Goal: Book appointment/travel/reservation

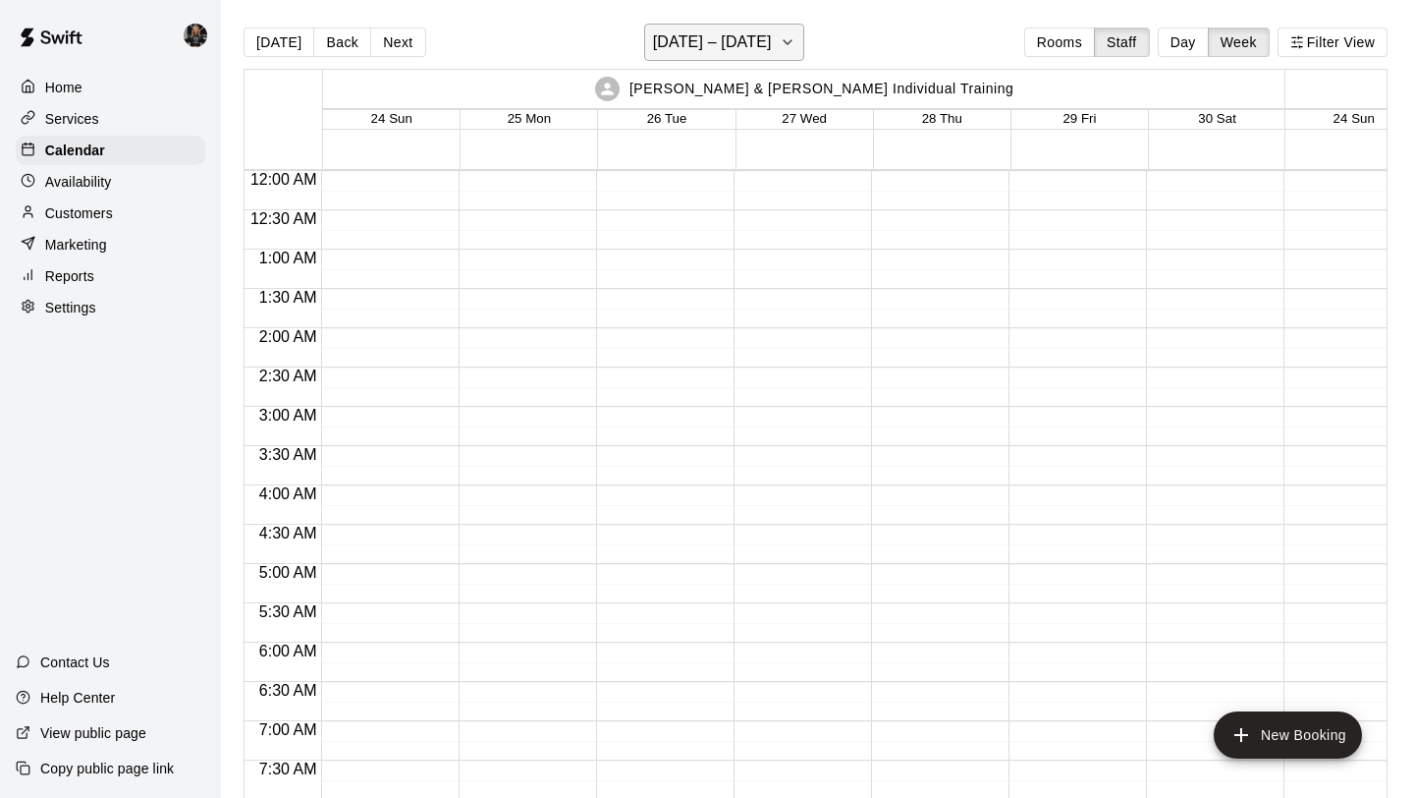
click at [761, 36] on h6 "[DATE] – [DATE]" at bounding box center [712, 42] width 119 height 28
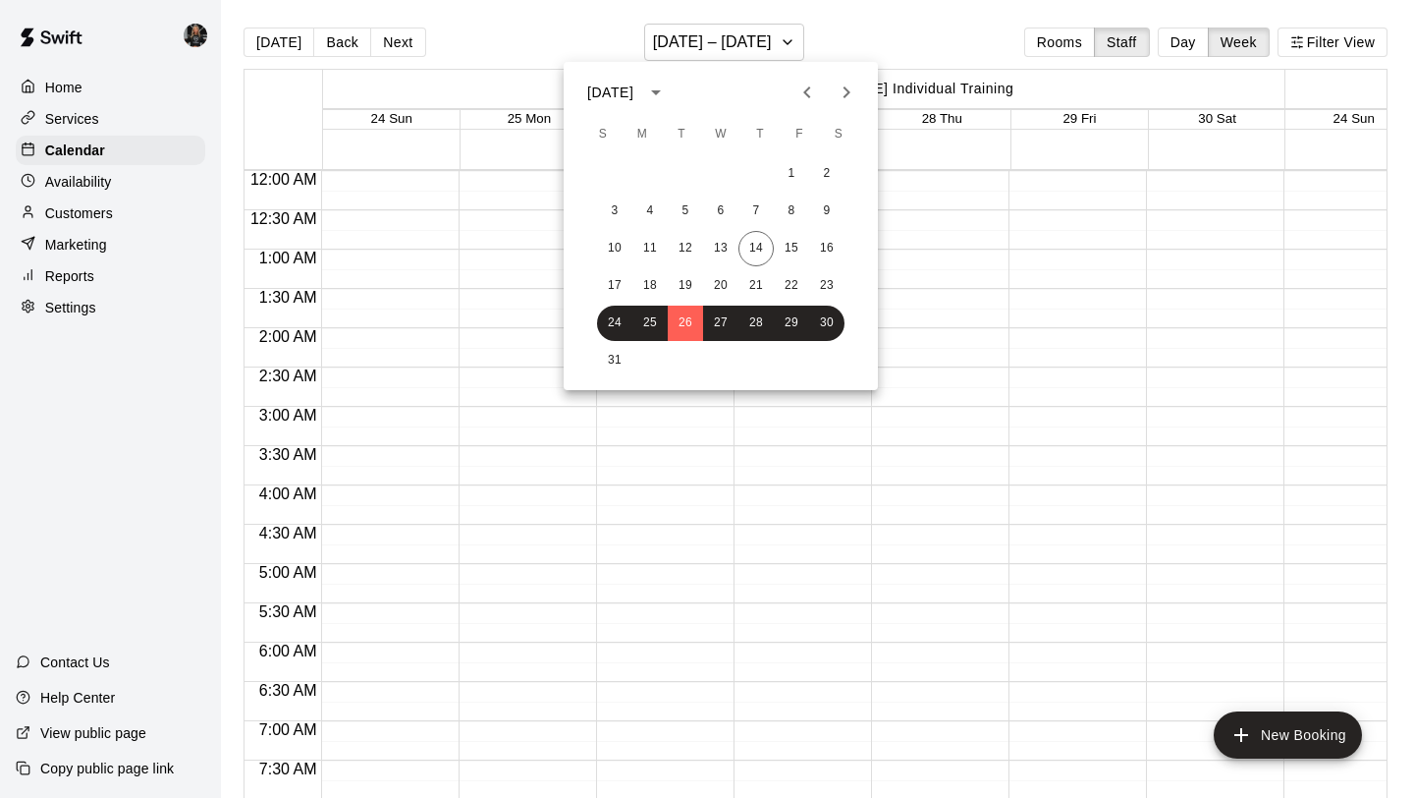
scroll to position [1071, 0]
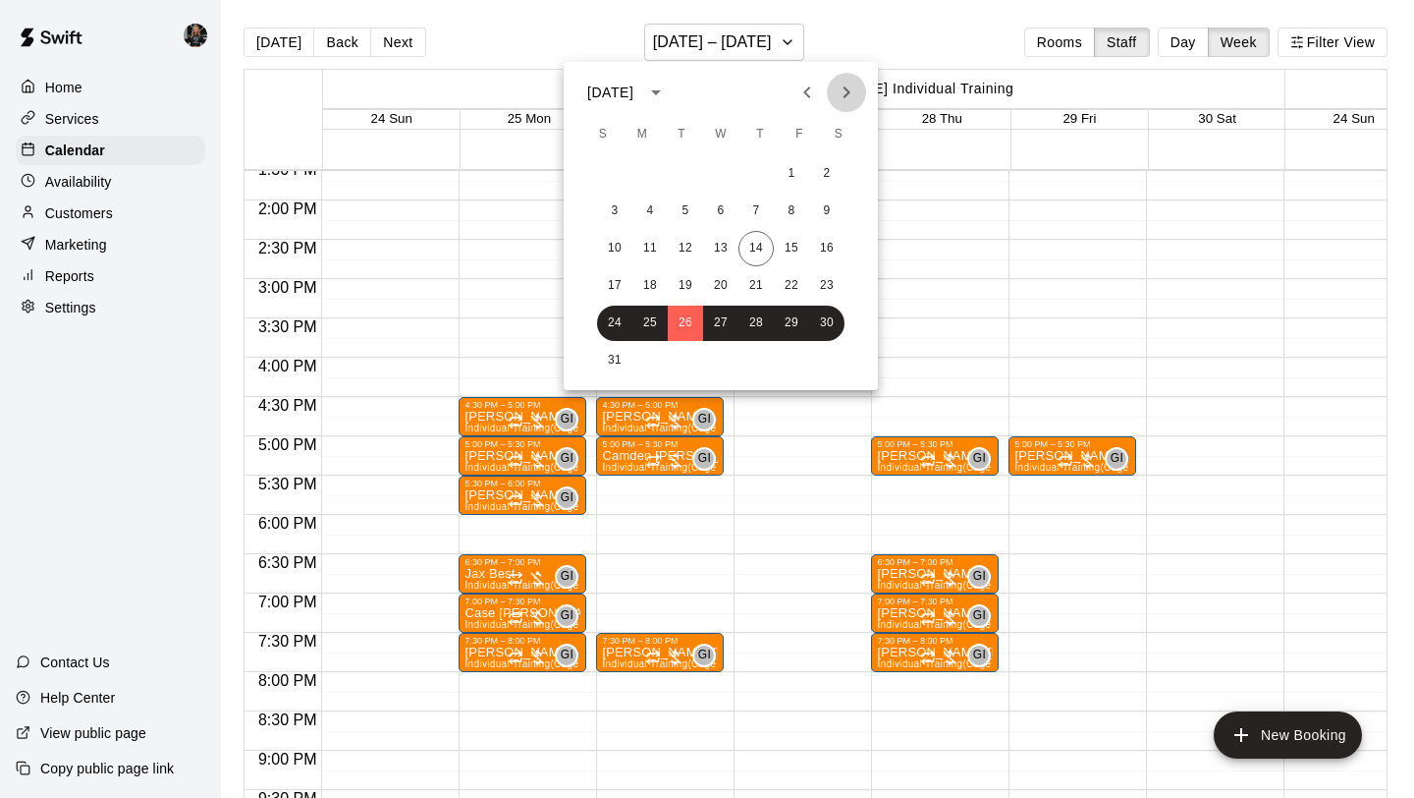
click at [850, 102] on icon "Next month" at bounding box center [847, 93] width 24 height 24
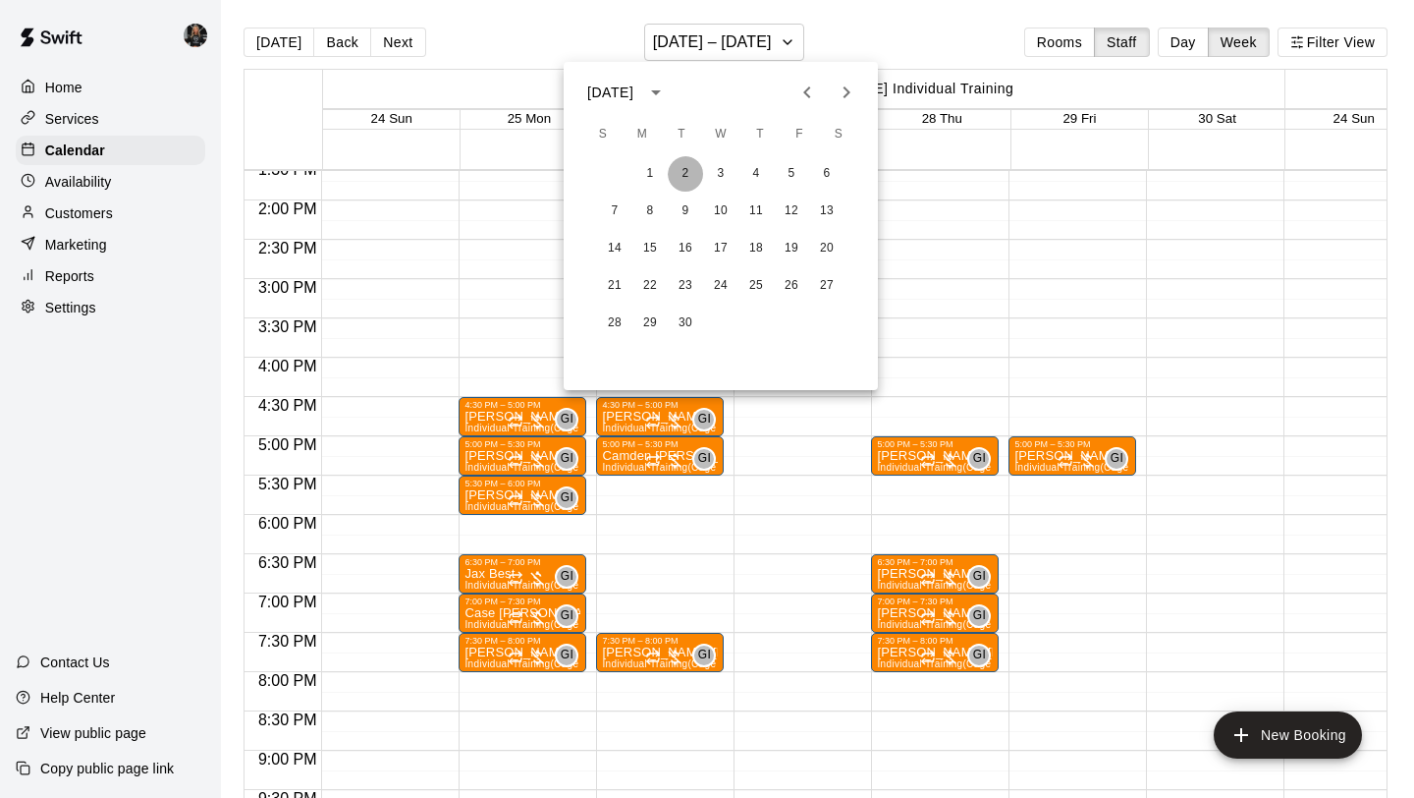
click at [693, 172] on button "2" at bounding box center [685, 173] width 35 height 35
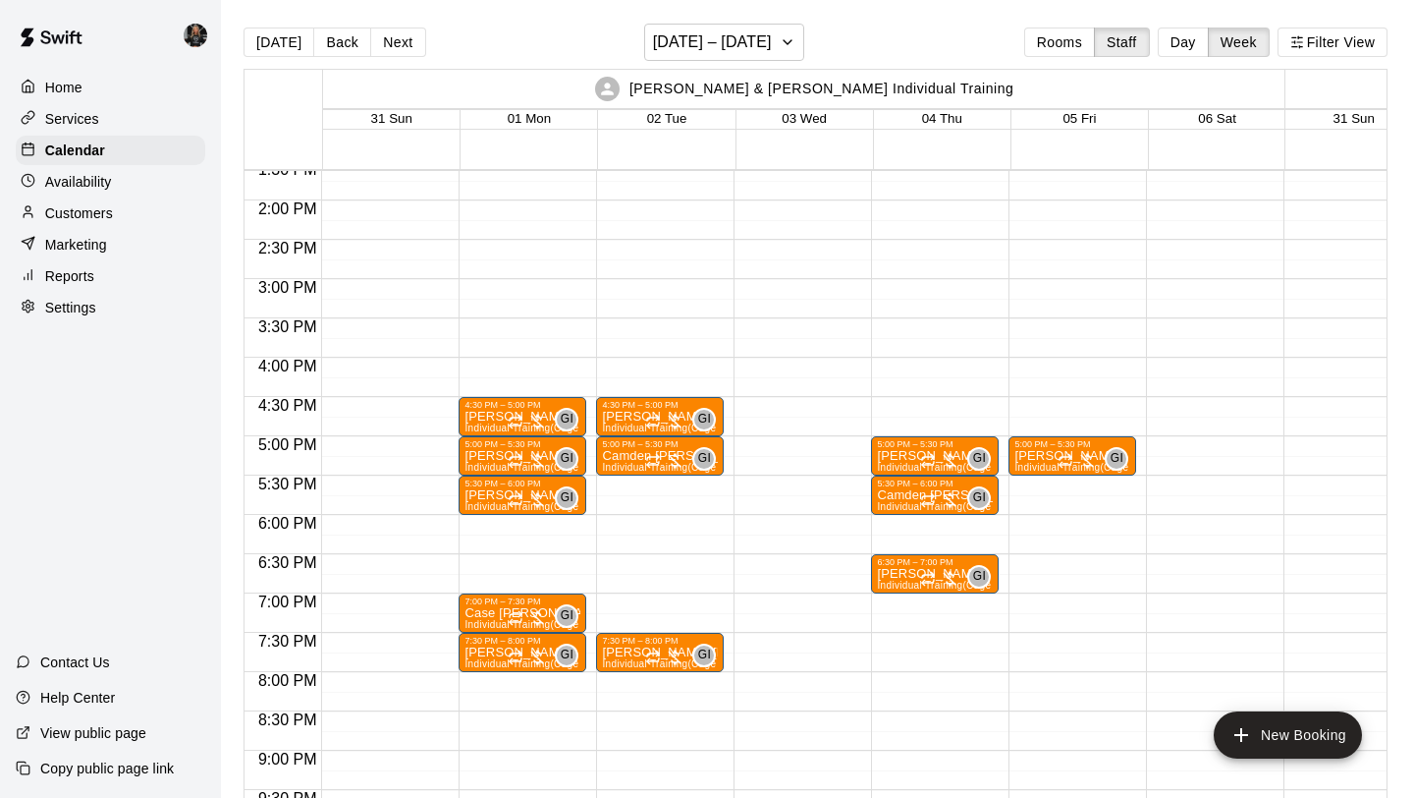
click at [623, 603] on div "4:30 PM – 5:00 PM [PERSON_NAME] Individual Training (Cage 1) GI 0 5:00 PM – 5:3…" at bounding box center [660, 43] width 128 height 1886
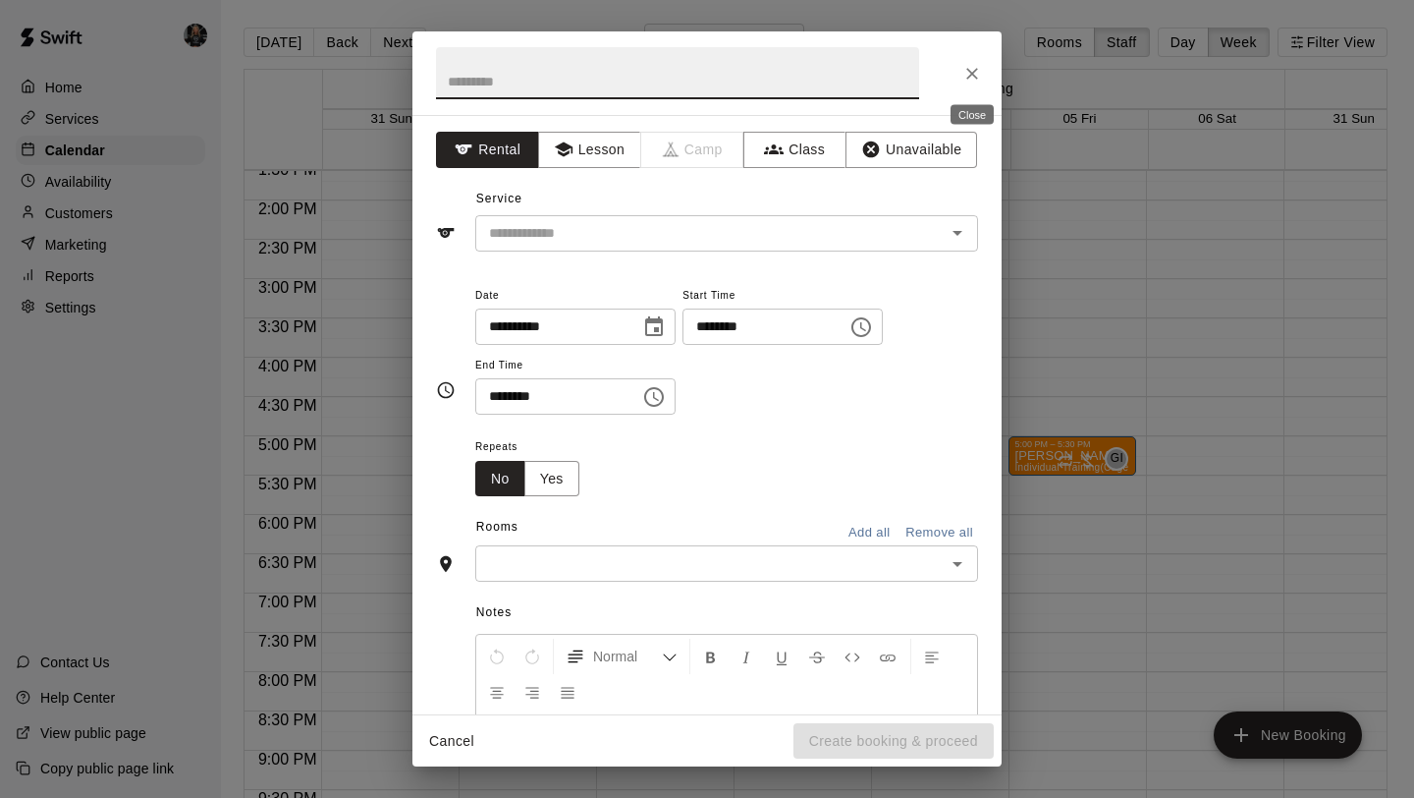
click at [965, 71] on icon "Close" at bounding box center [973, 74] width 20 height 20
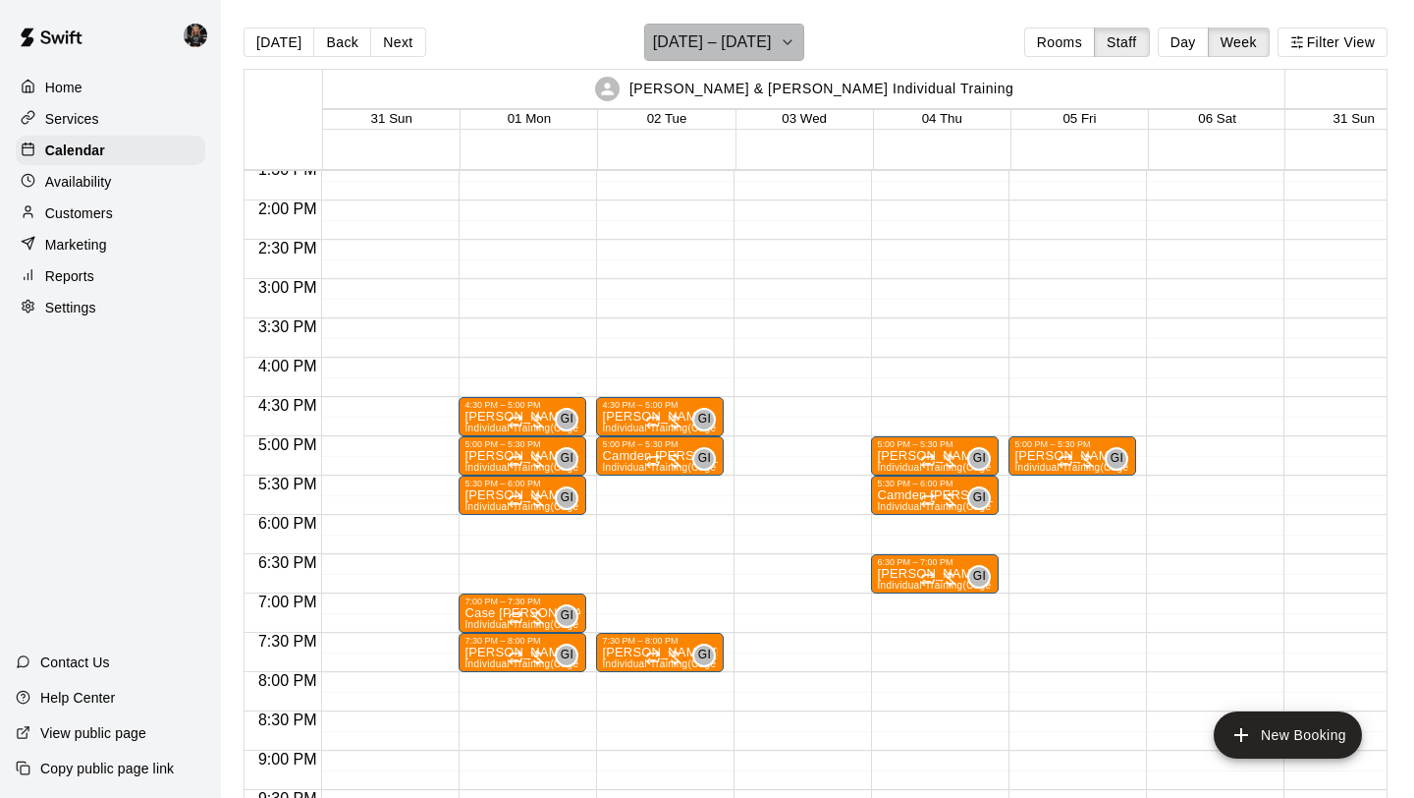
click at [727, 50] on h6 "[DATE] – [DATE]" at bounding box center [712, 42] width 119 height 28
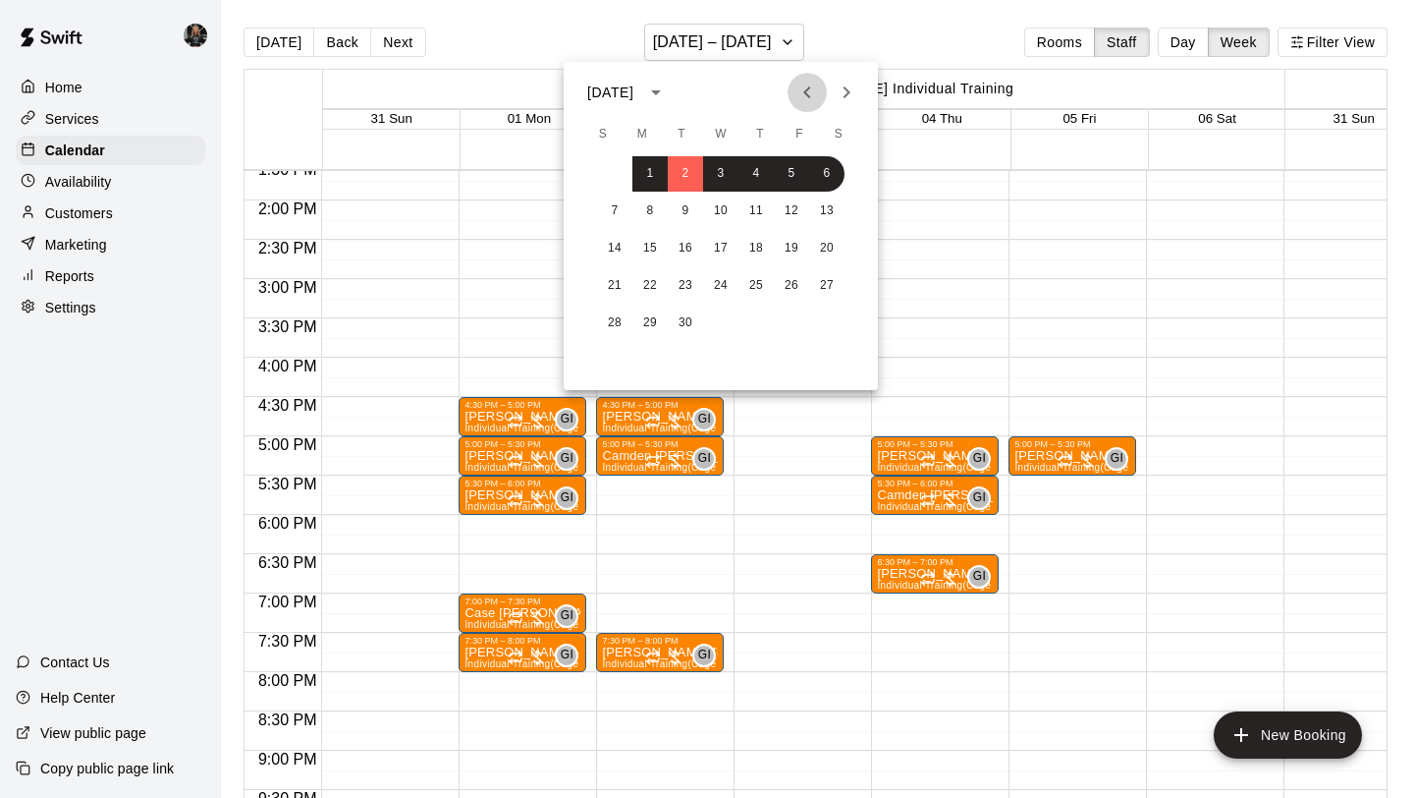
click at [813, 77] on button "Previous month" at bounding box center [807, 92] width 39 height 39
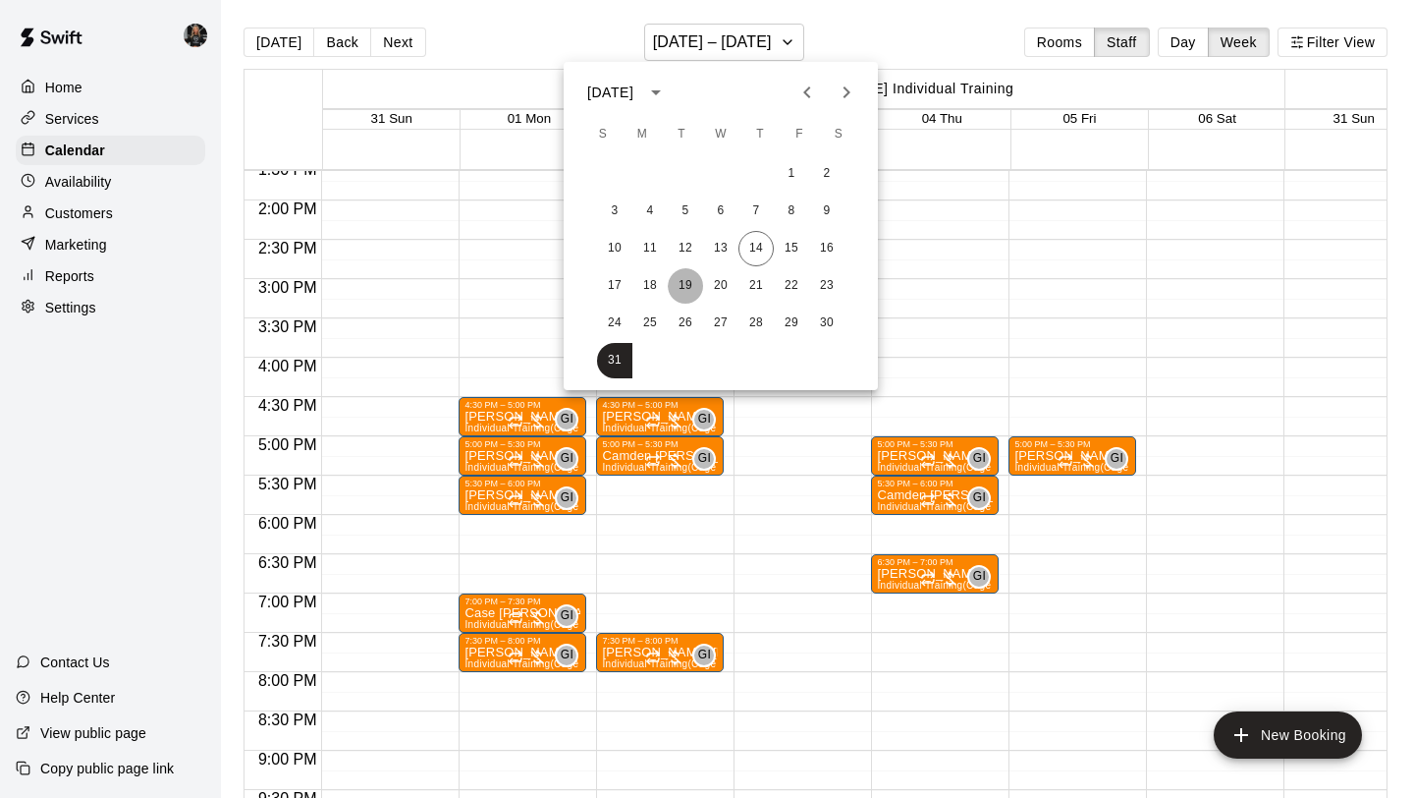
click at [683, 286] on button "19" at bounding box center [685, 285] width 35 height 35
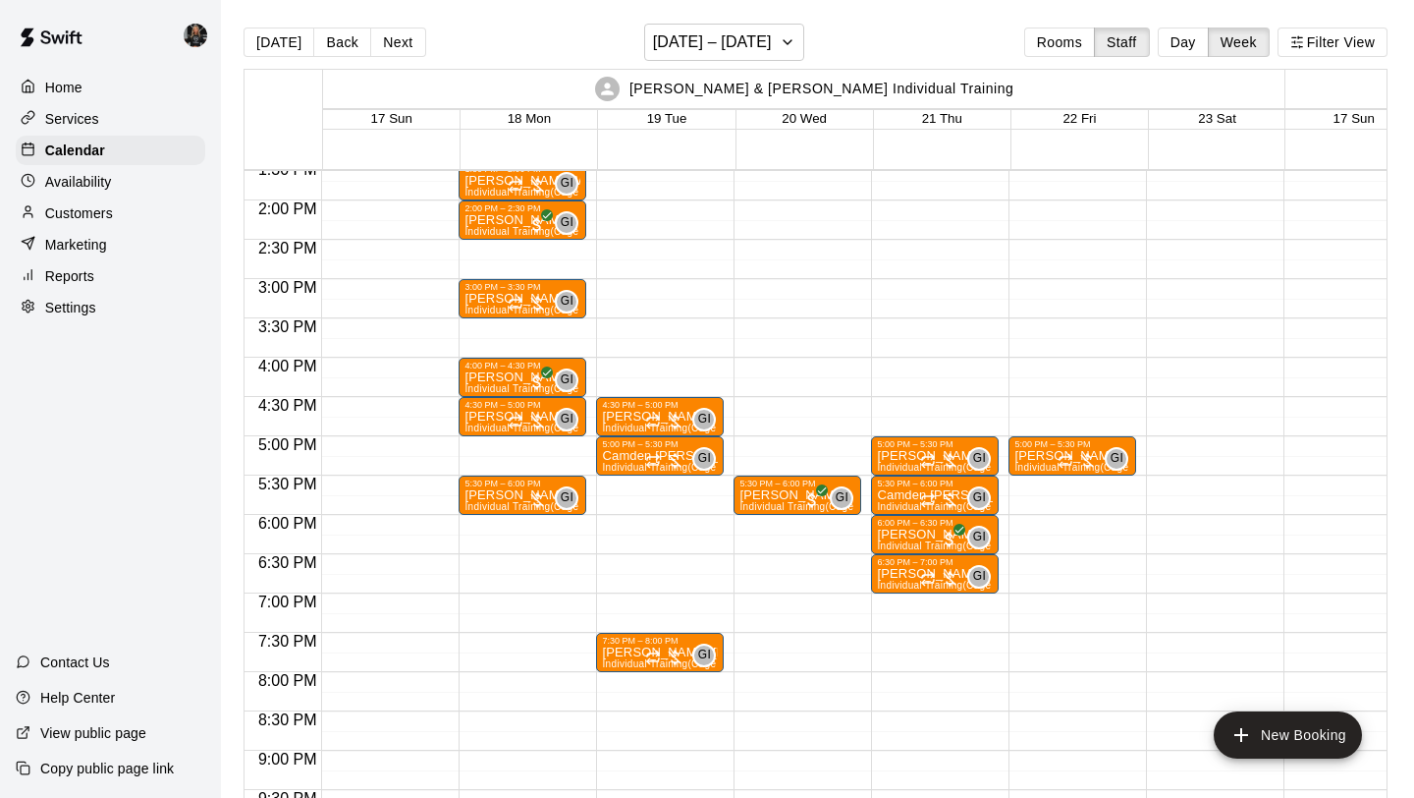
click at [639, 596] on div "4:30 PM – 5:00 PM [PERSON_NAME] Individual Training (Cage 1) GI 0 5:00 PM – 5:3…" at bounding box center [660, 43] width 128 height 1886
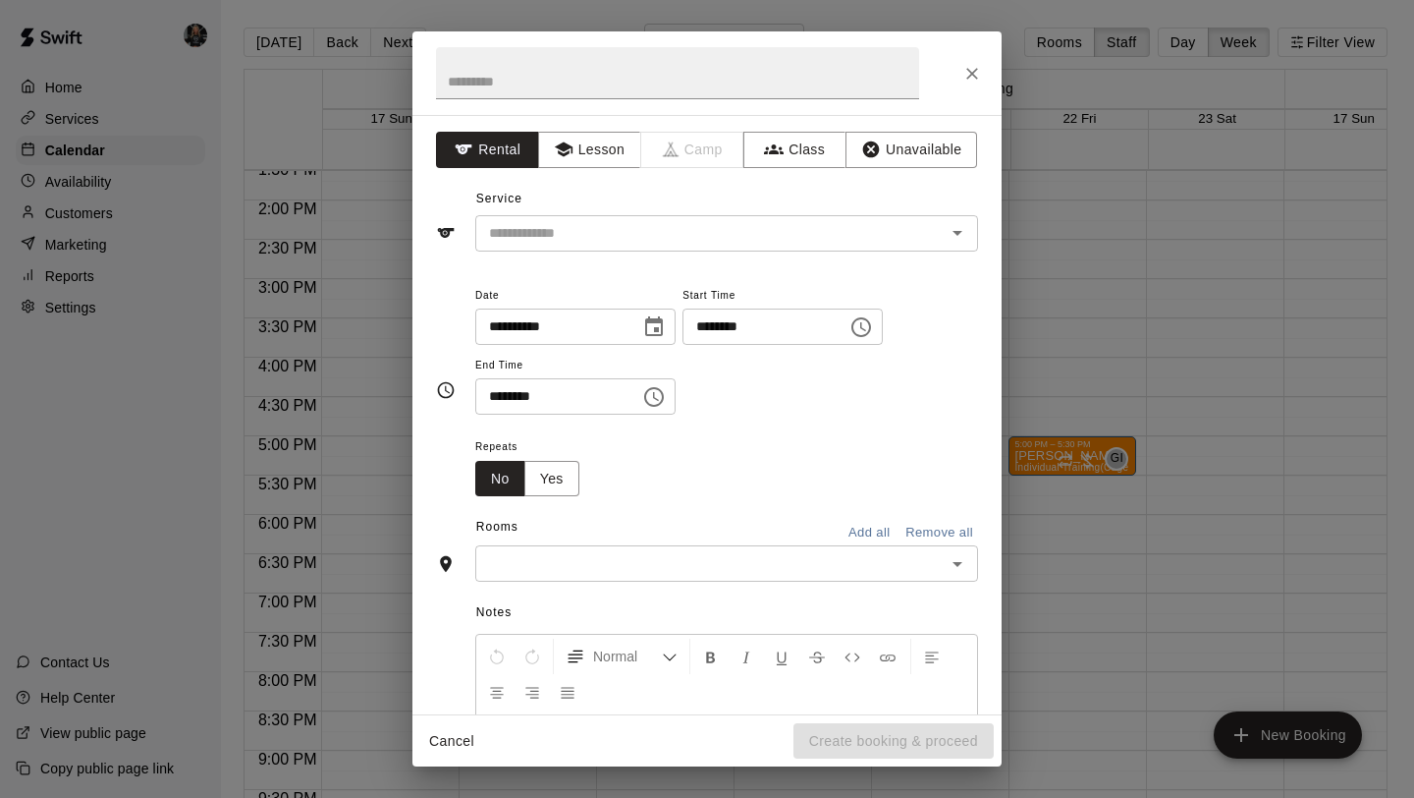
click at [594, 168] on div "**********" at bounding box center [707, 414] width 589 height 599
click at [594, 149] on button "Lesson" at bounding box center [589, 150] width 103 height 36
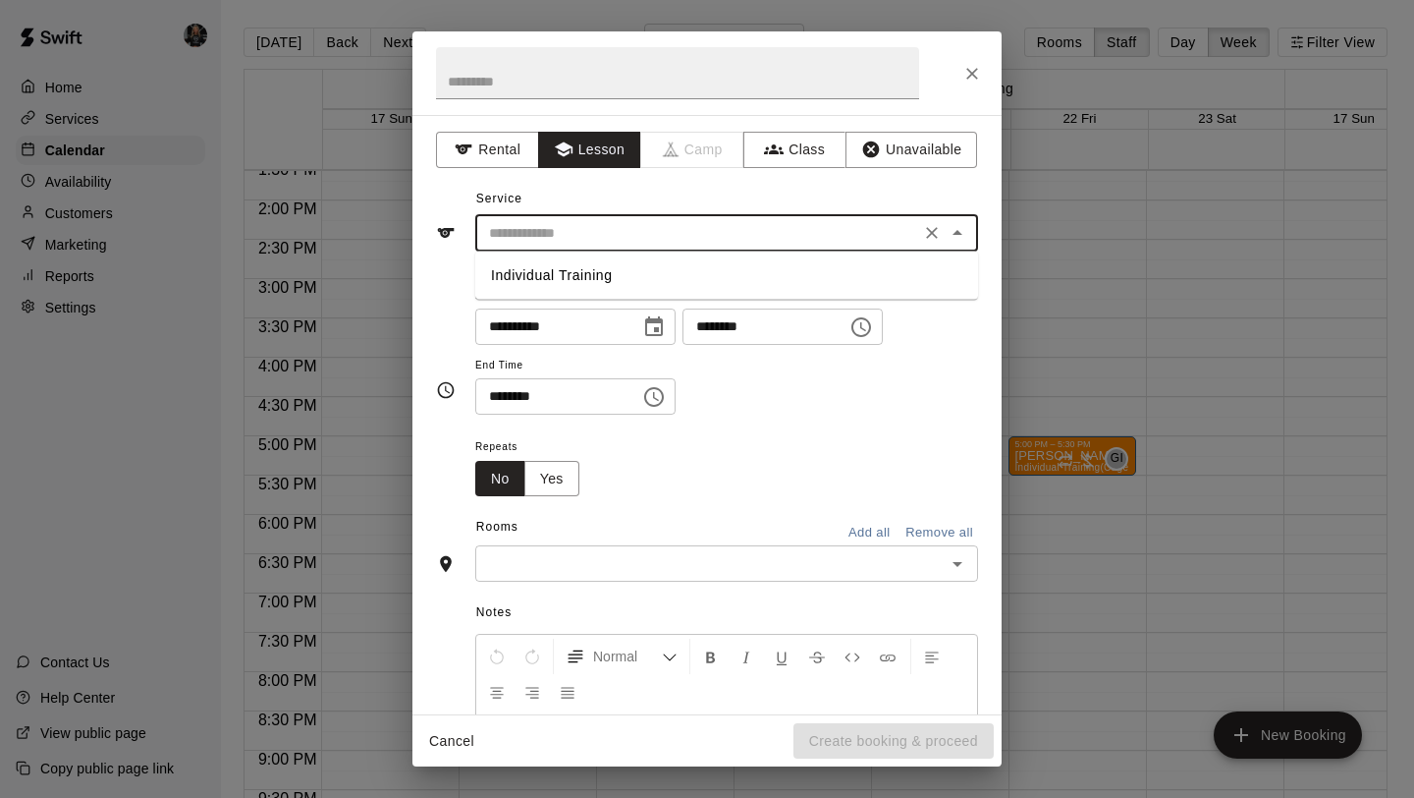
click at [608, 224] on input "text" at bounding box center [697, 233] width 433 height 25
click at [612, 269] on li "Individual Training" at bounding box center [726, 275] width 503 height 32
type input "**********"
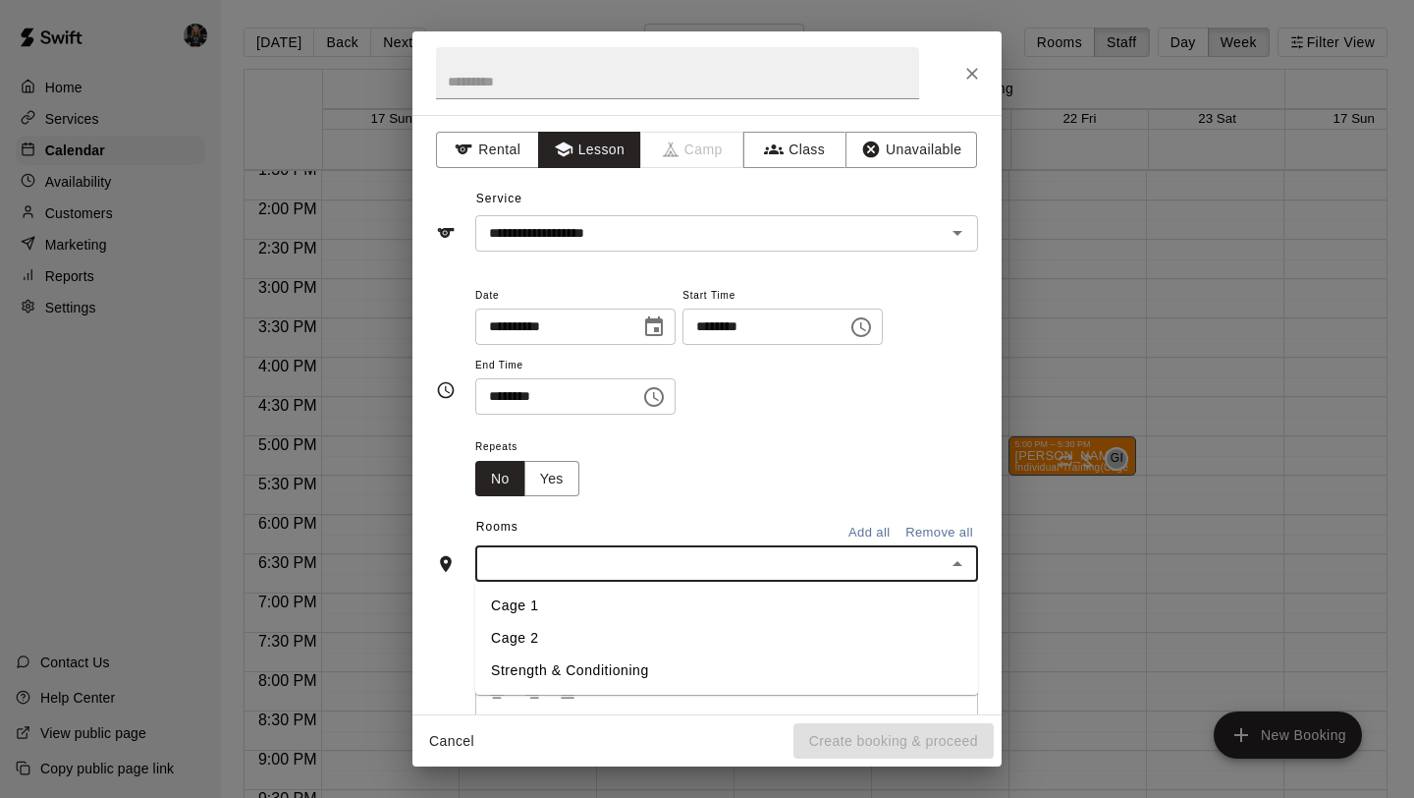
click at [672, 572] on input "text" at bounding box center [710, 563] width 459 height 25
click at [590, 616] on li "Cage 1" at bounding box center [726, 605] width 503 height 32
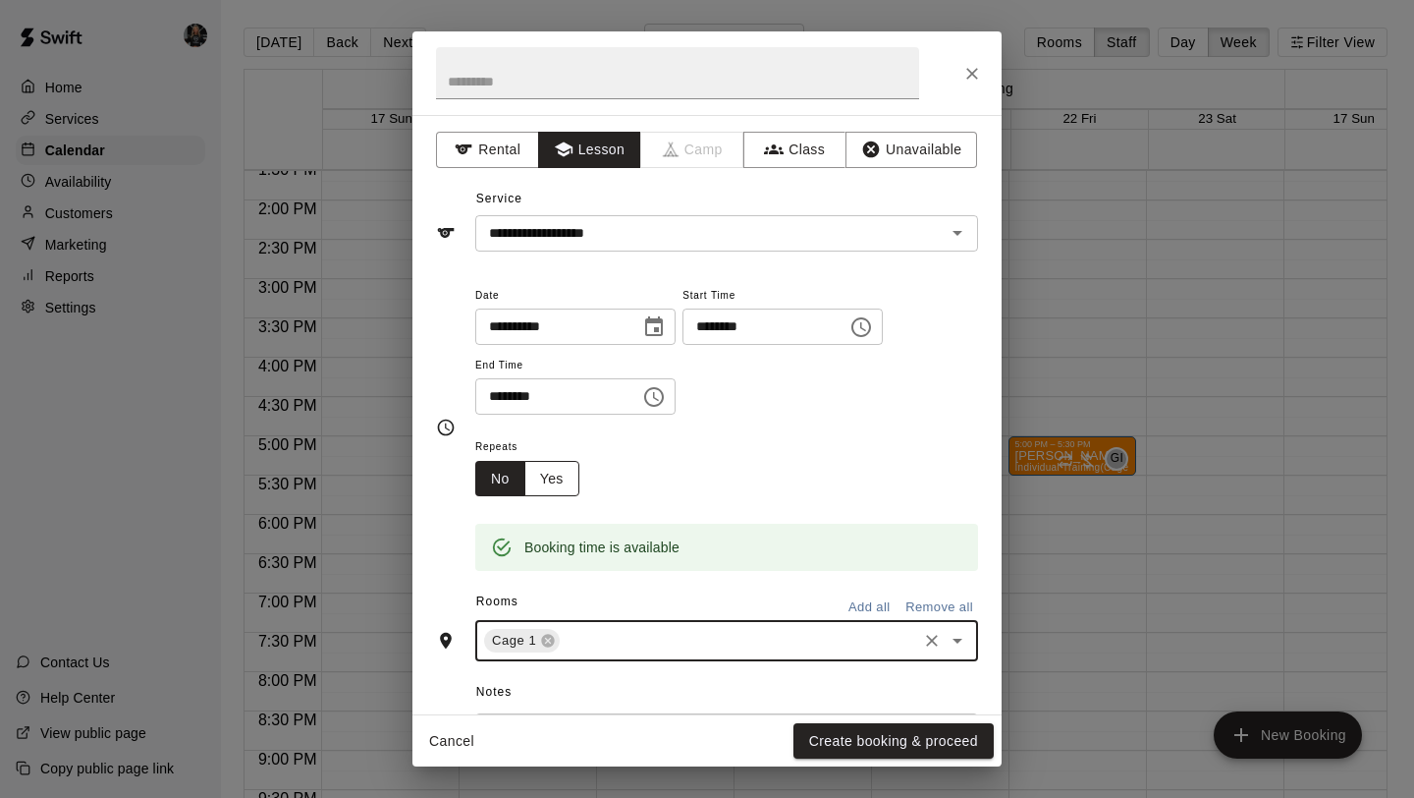
click at [565, 487] on button "Yes" at bounding box center [551, 479] width 55 height 36
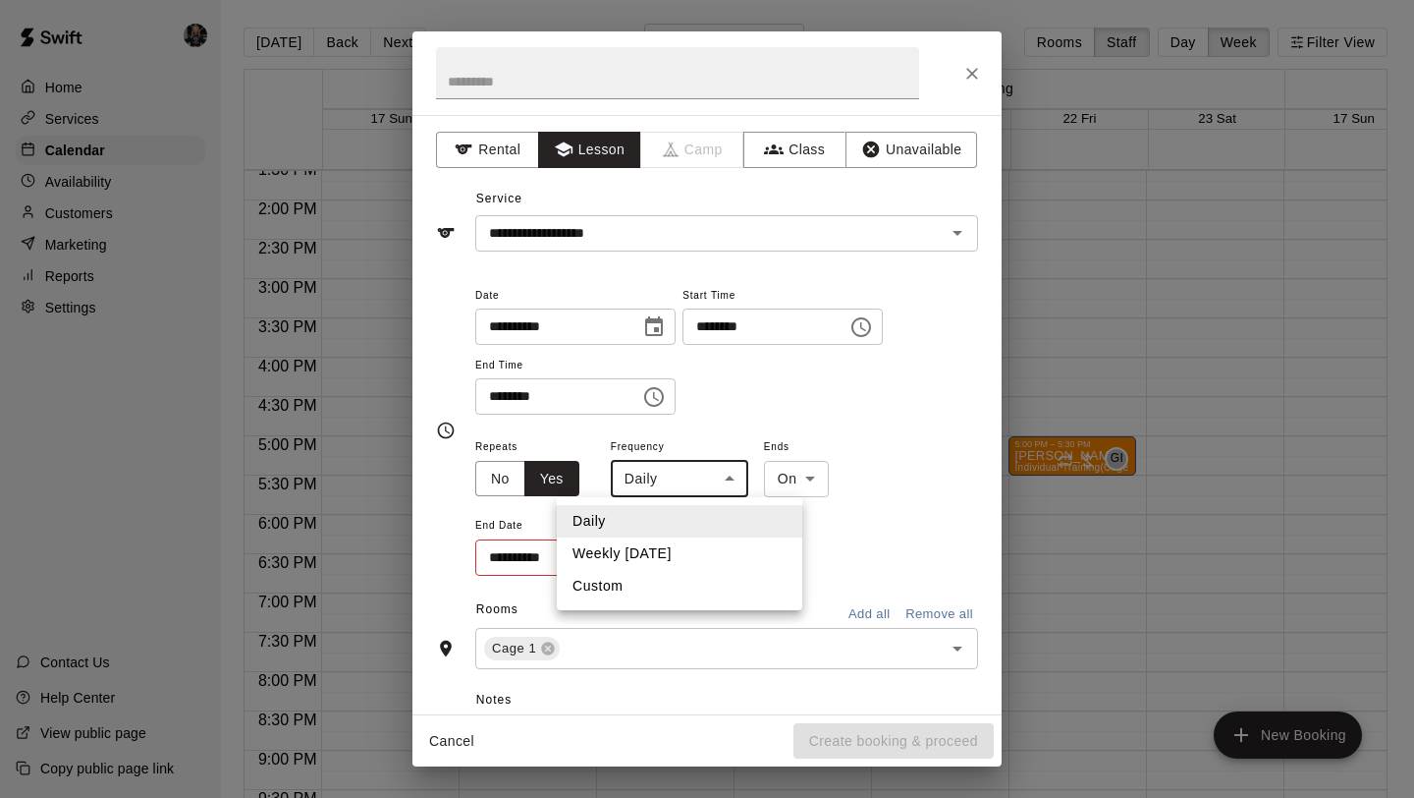
click at [690, 489] on body "Home Services Calendar Availability Customers Marketing Reports Settings Contac…" at bounding box center [707, 414] width 1414 height 829
click at [669, 563] on li "Weekly [DATE]" at bounding box center [680, 553] width 246 height 32
type input "******"
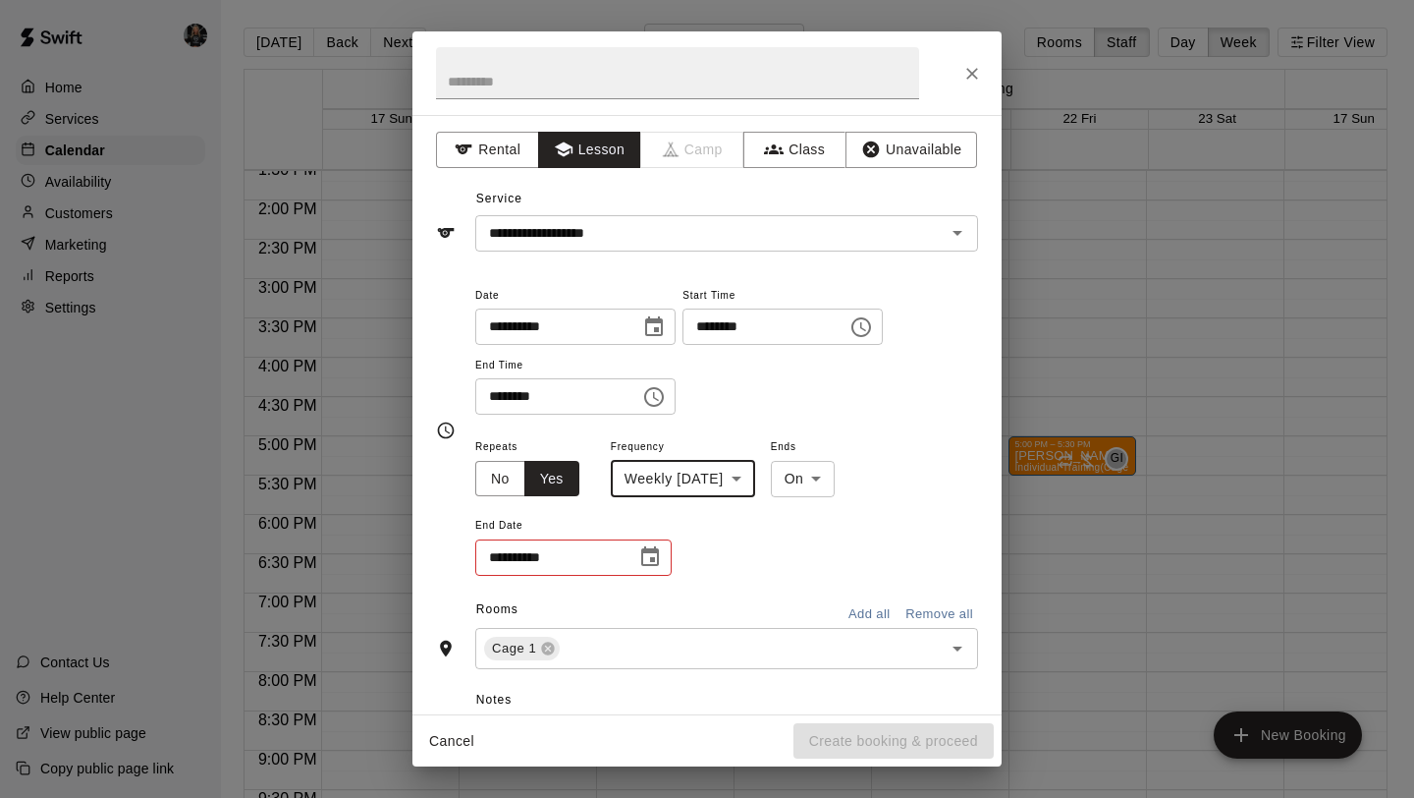
click at [646, 557] on icon "Choose date" at bounding box center [650, 557] width 24 height 24
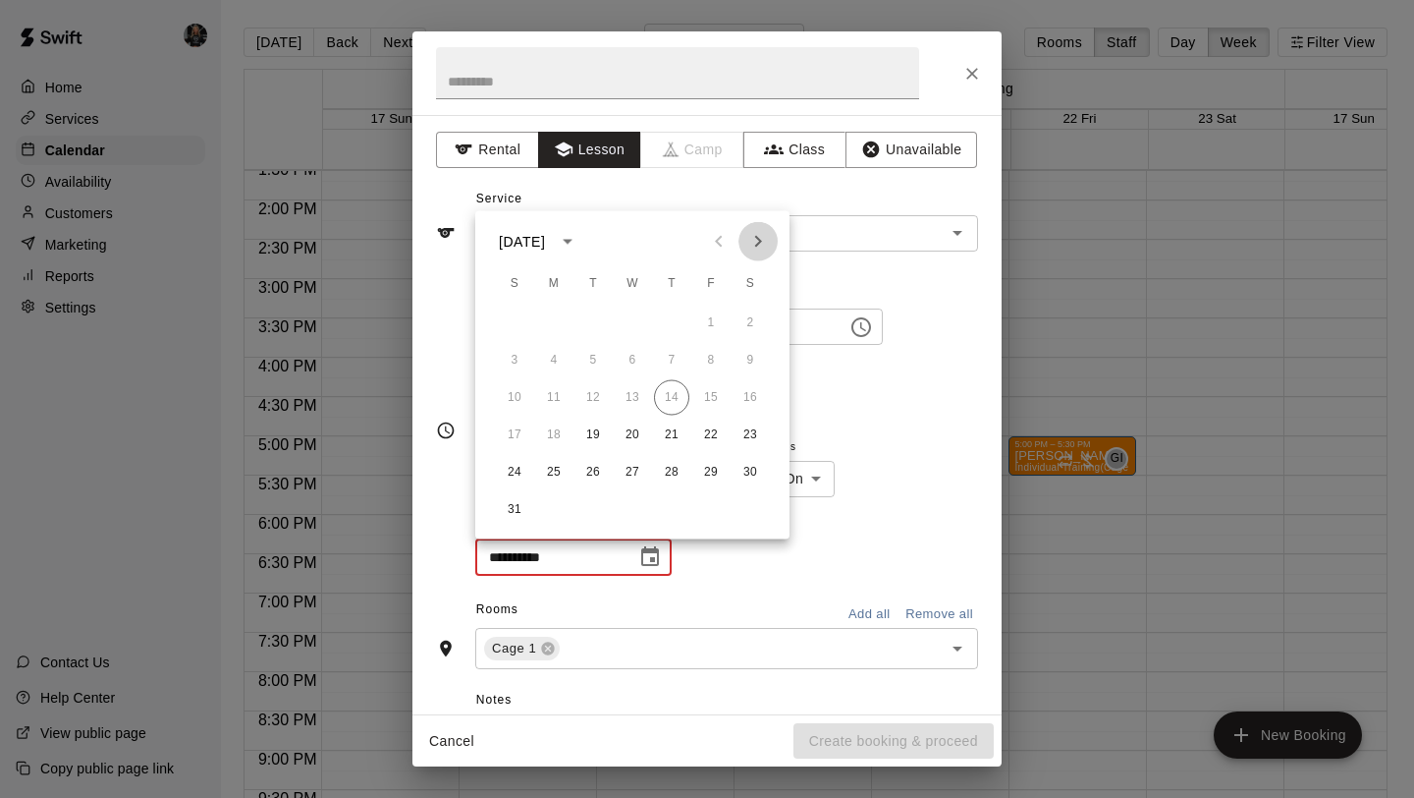
click at [765, 243] on icon "Next month" at bounding box center [758, 242] width 24 height 24
click at [604, 404] on button "16" at bounding box center [593, 397] width 35 height 35
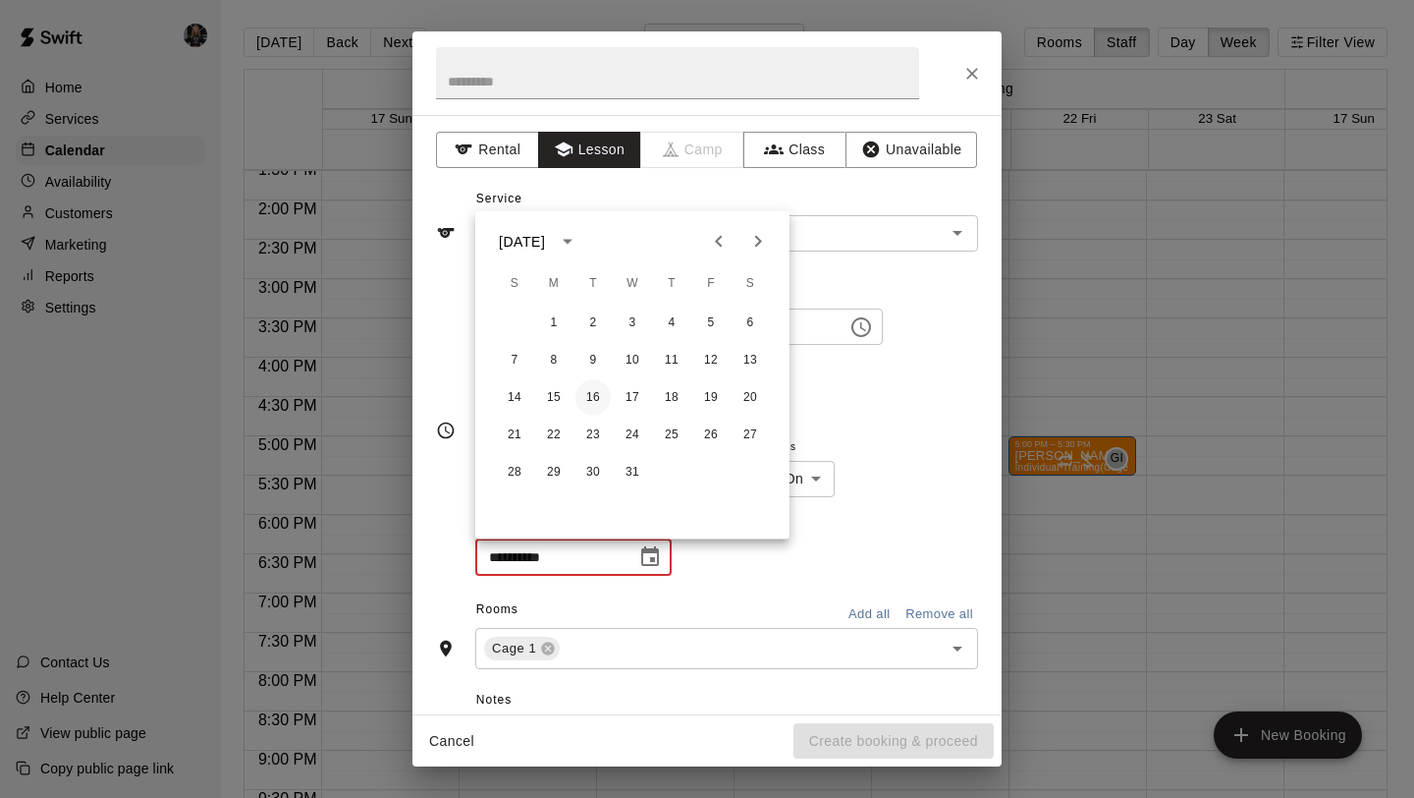
type input "**********"
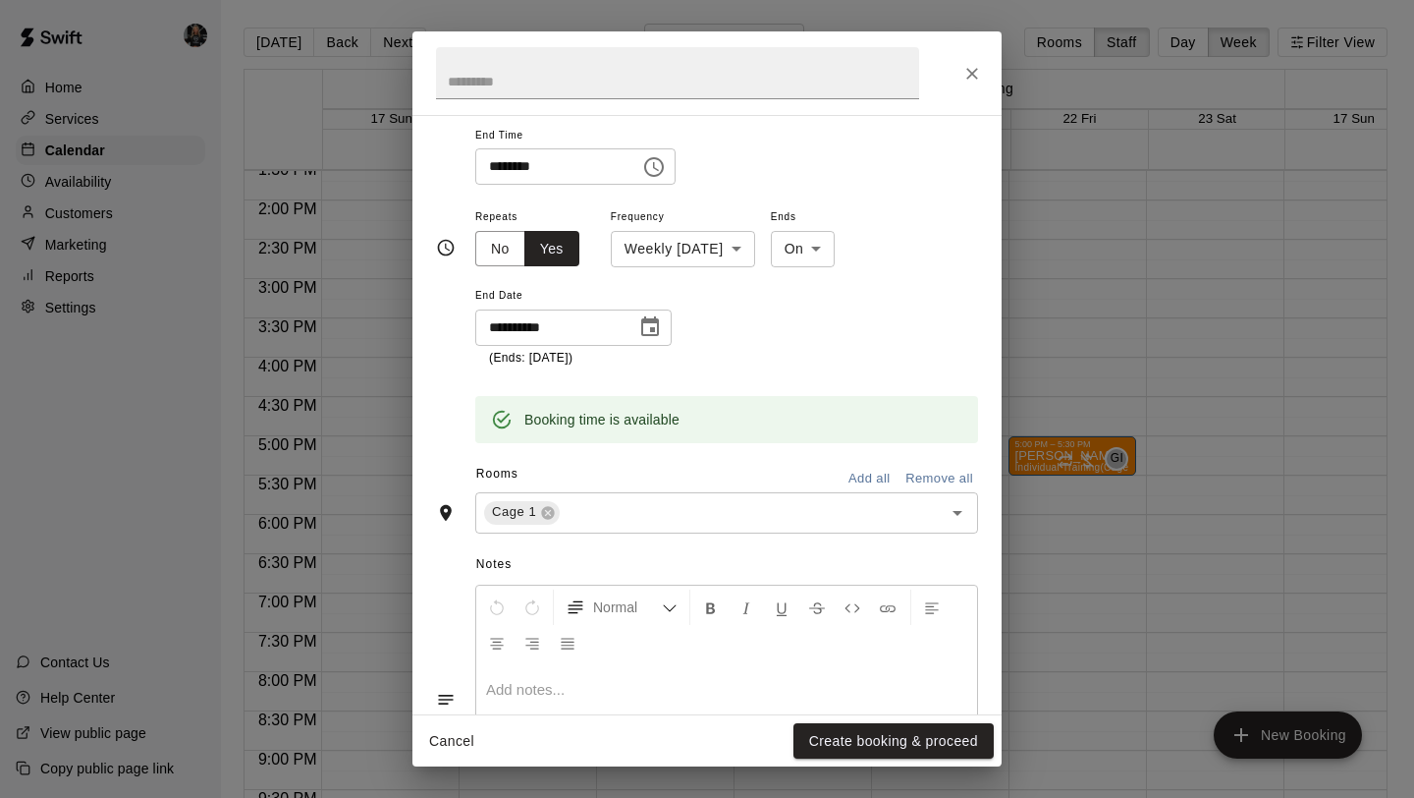
scroll to position [249, 0]
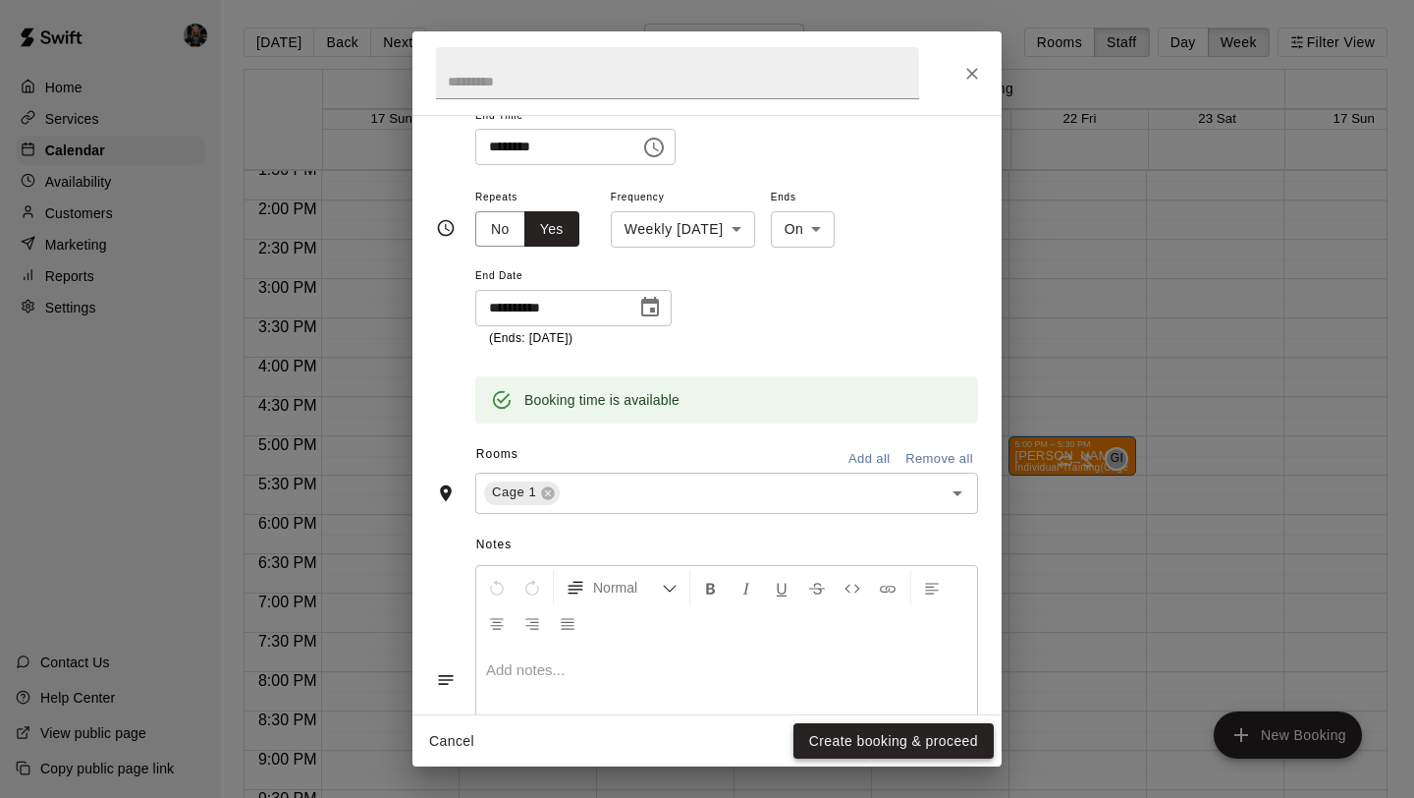
click at [842, 733] on button "Create booking & proceed" at bounding box center [894, 741] width 200 height 36
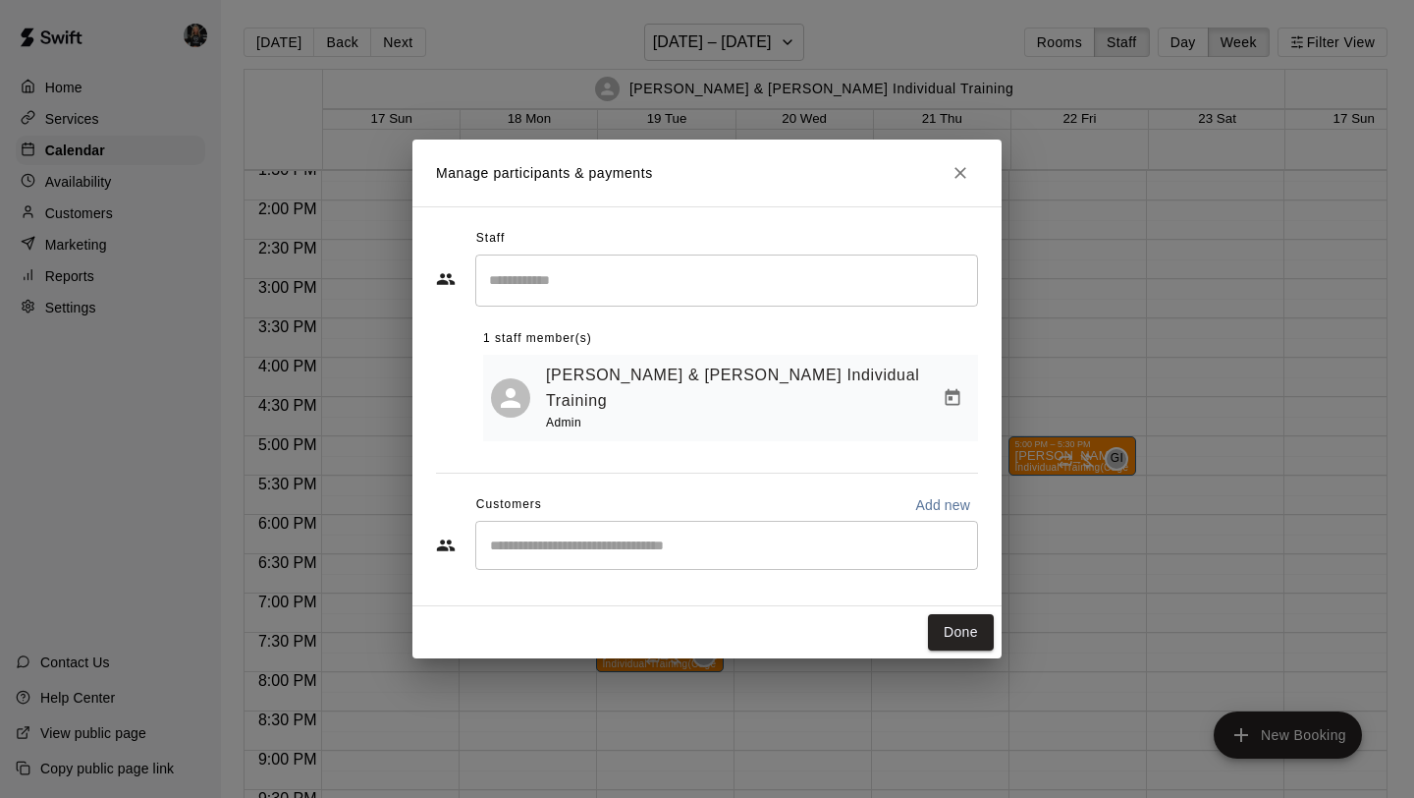
click at [843, 535] on input "Start typing to search customers..." at bounding box center [726, 545] width 485 height 20
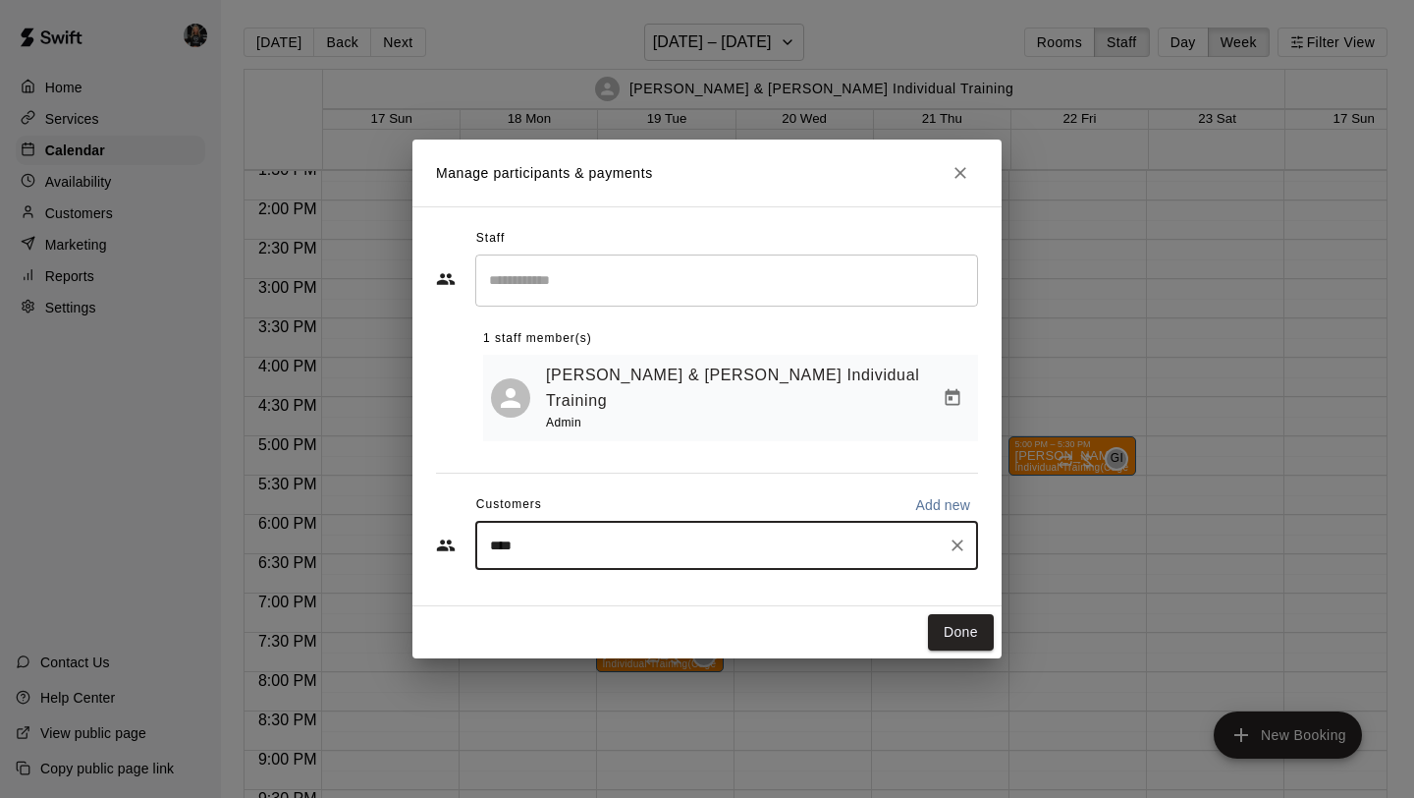
type input "*****"
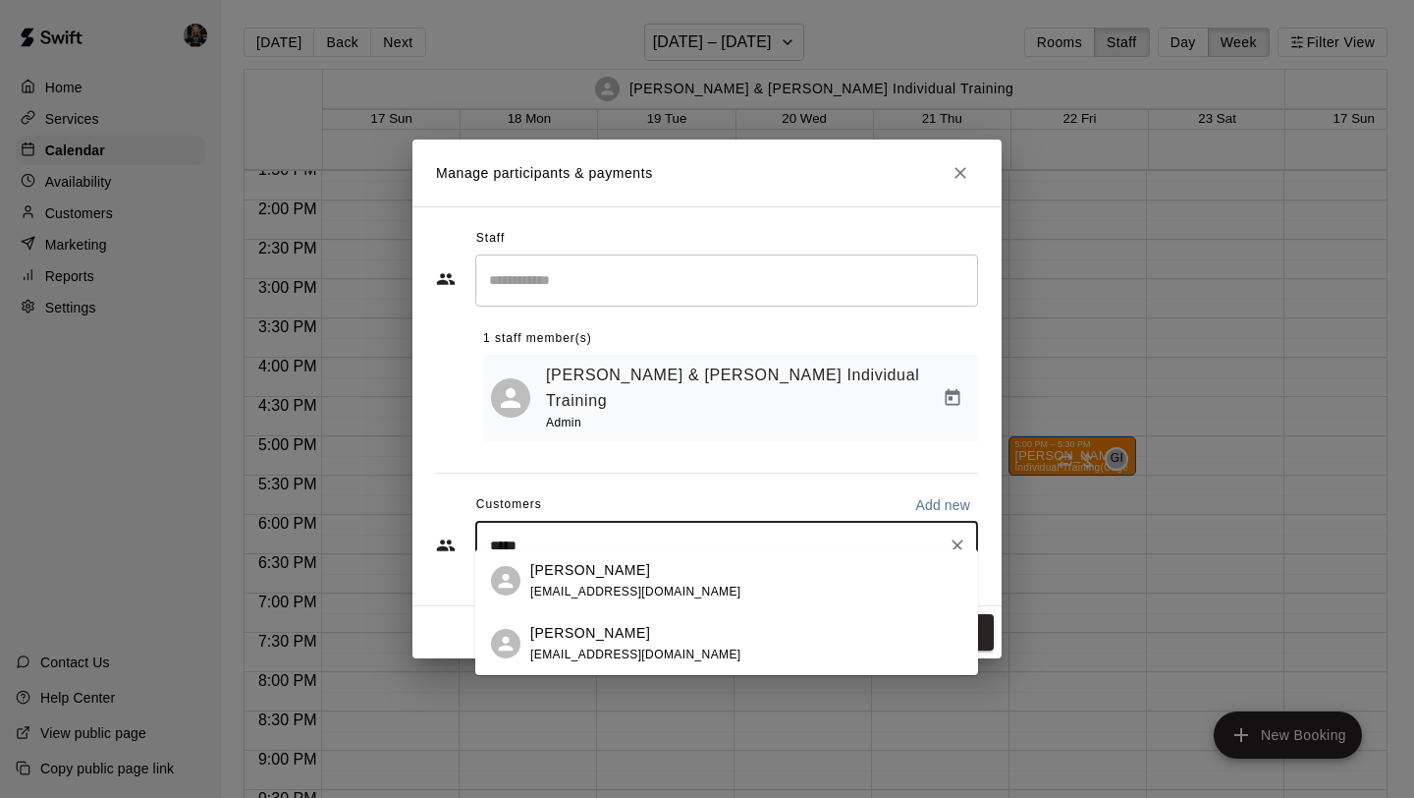
click at [737, 596] on div "[PERSON_NAME] [EMAIL_ADDRESS][DOMAIN_NAME]" at bounding box center [746, 581] width 432 height 42
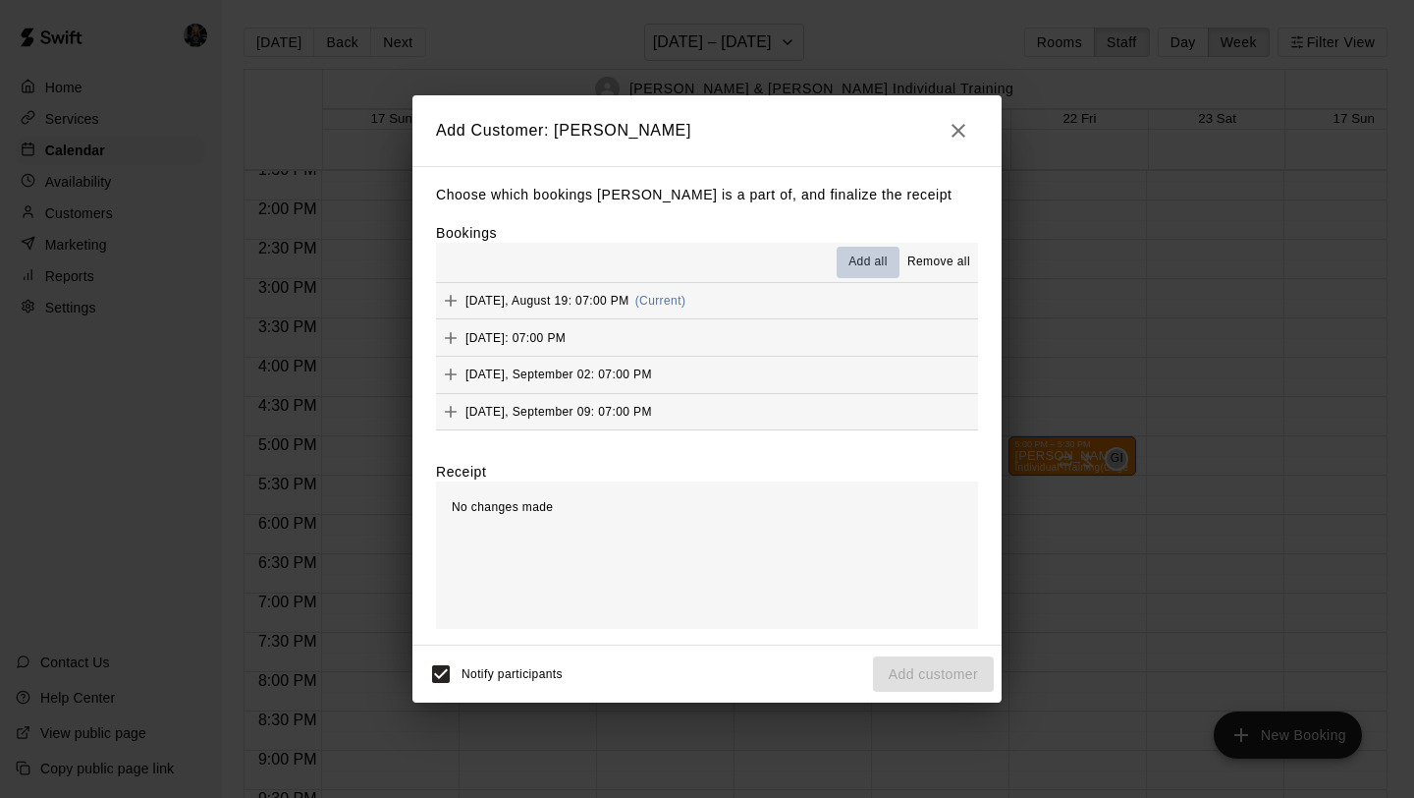
click at [868, 262] on span "Add all" at bounding box center [868, 262] width 39 height 20
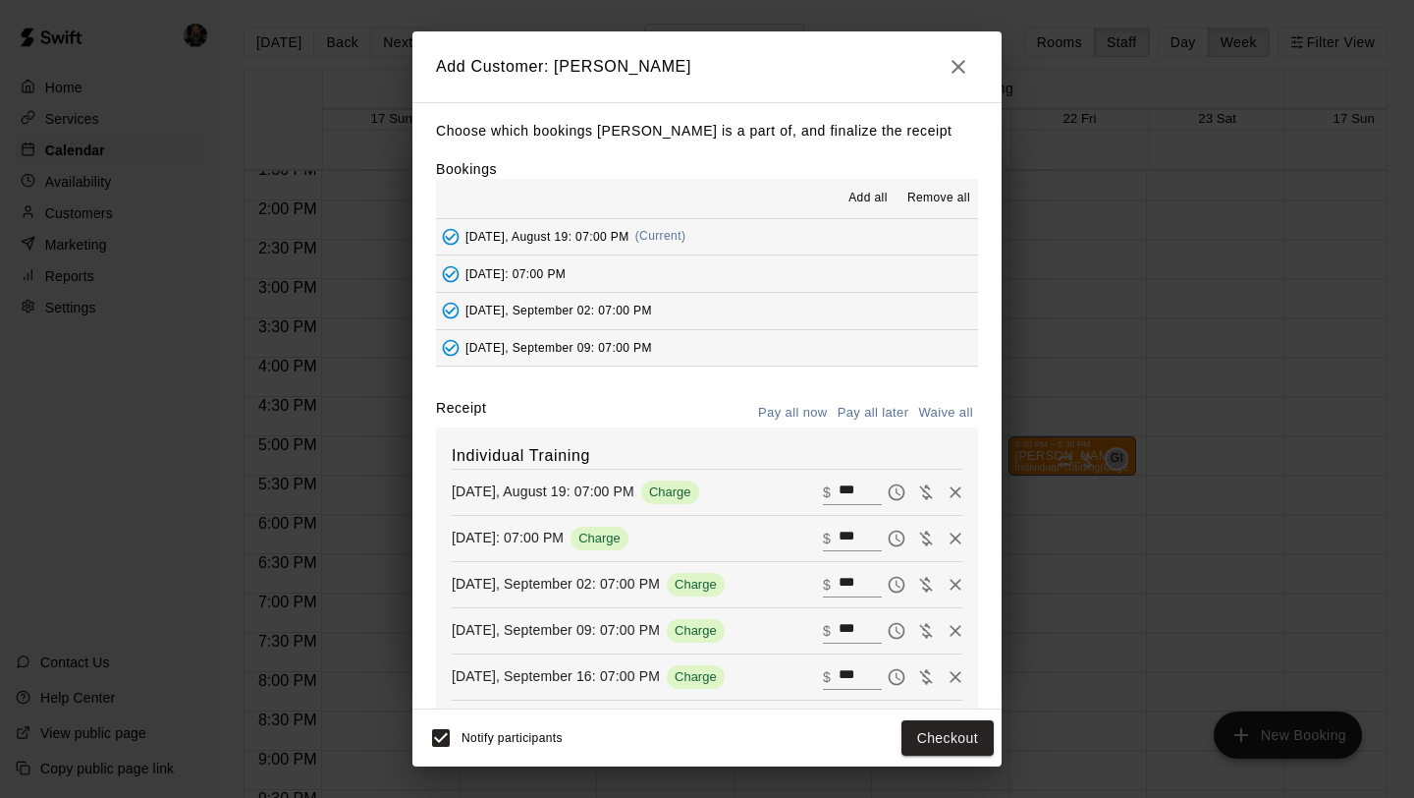
click at [870, 422] on button "Pay all later" at bounding box center [874, 413] width 82 height 30
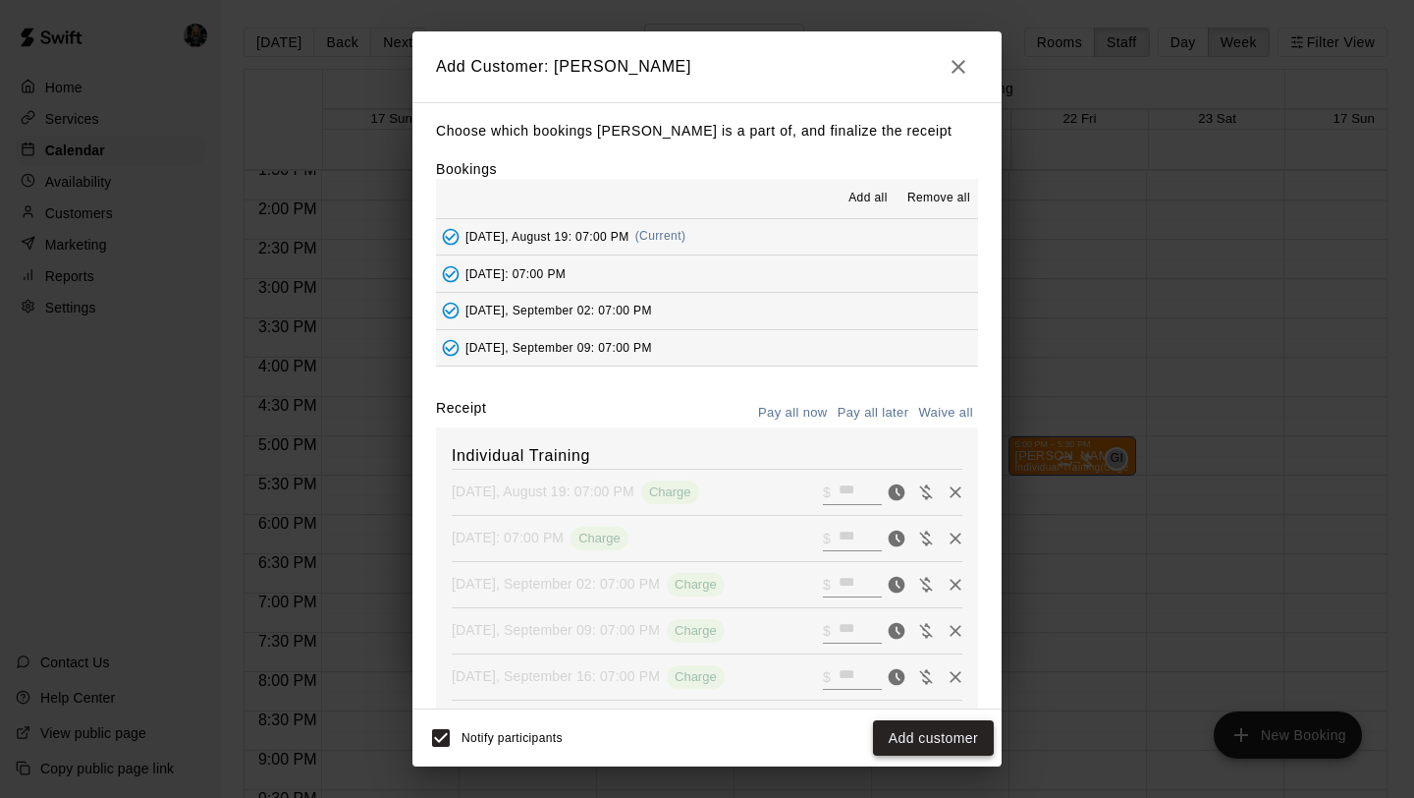
click at [939, 744] on button "Add customer" at bounding box center [933, 738] width 121 height 36
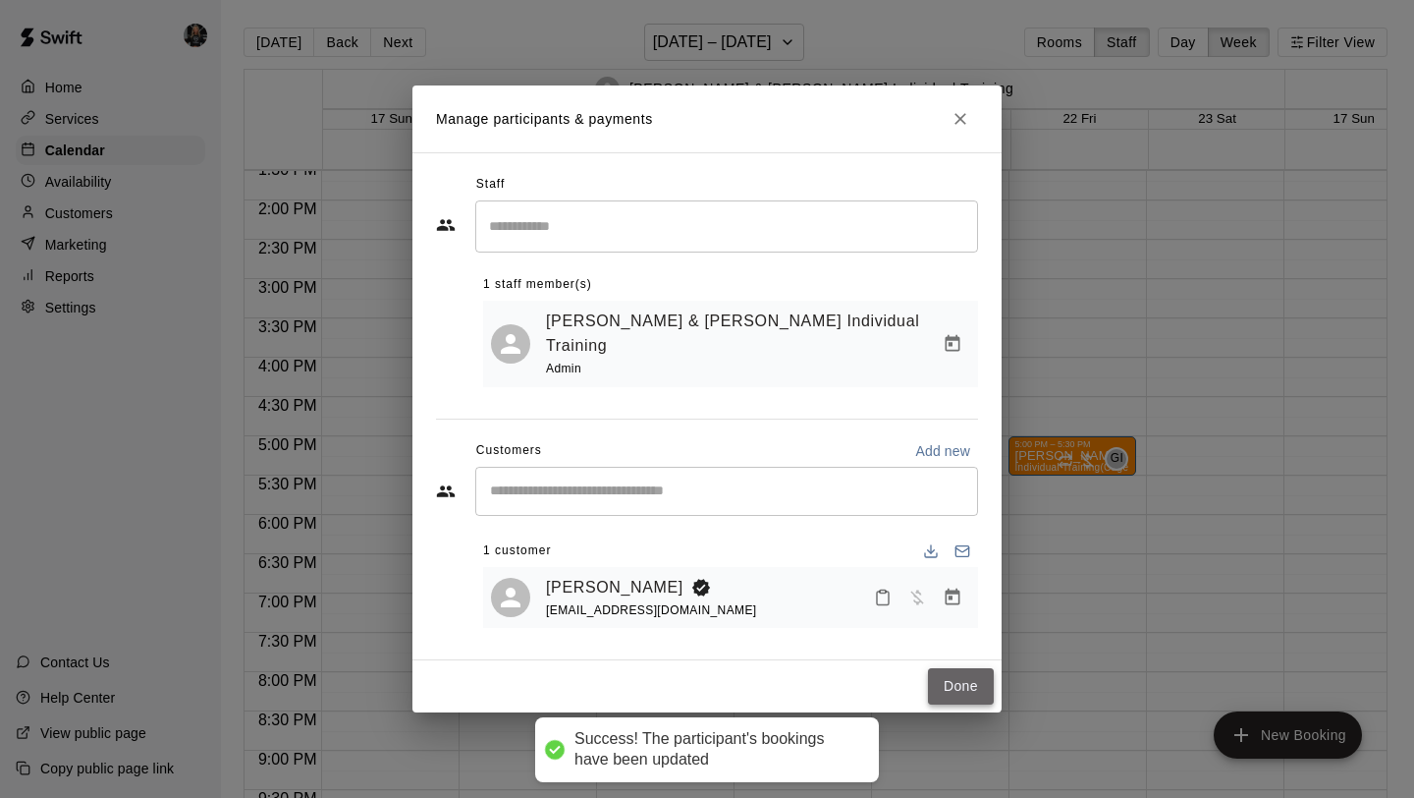
click at [974, 670] on button "Done" at bounding box center [961, 686] width 66 height 36
